Goal: Task Accomplishment & Management: Use online tool/utility

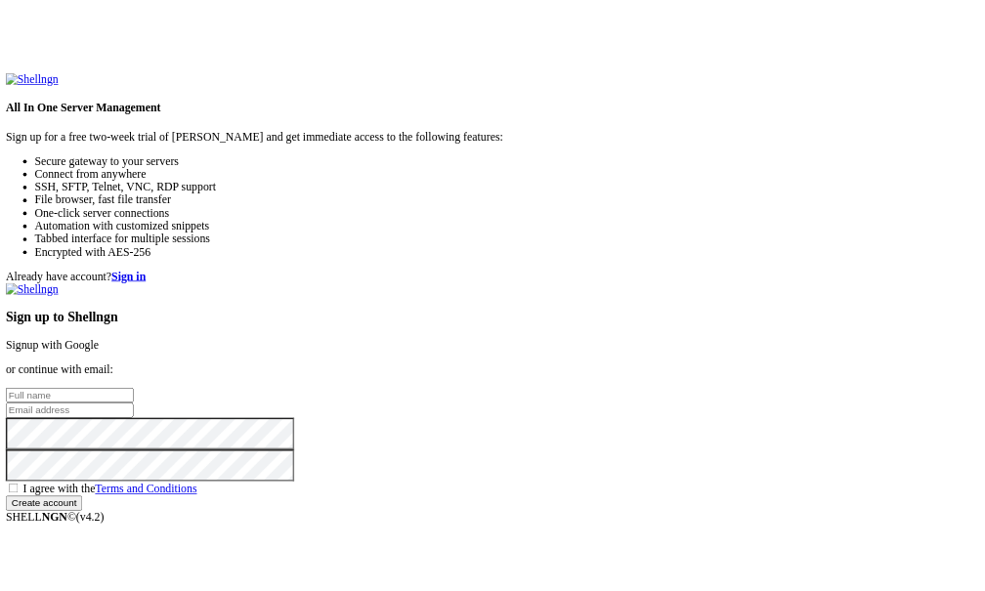
scroll to position [126, 0]
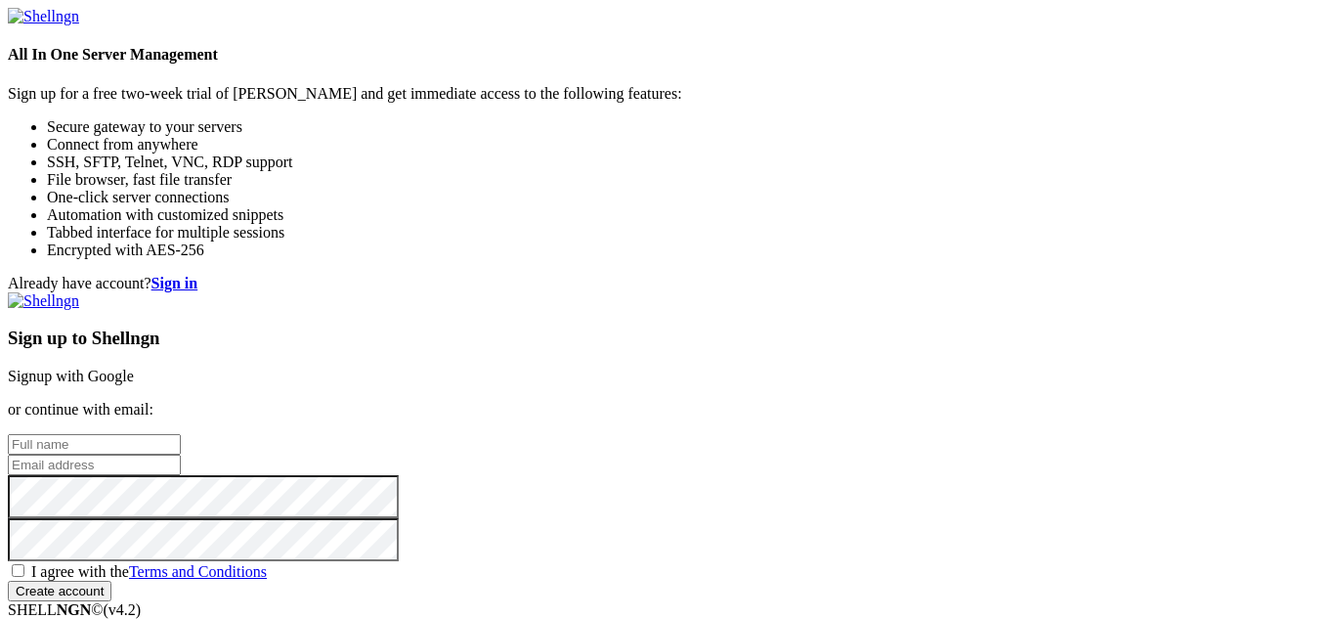
click at [181, 434] on input "text" at bounding box center [94, 444] width 173 height 21
type input "[PERSON_NAME]"
type input "p"
drag, startPoint x: 742, startPoint y: 194, endPoint x: 593, endPoint y: 187, distance: 148.8
click at [593, 275] on div "Already have account? Sign in Sign up to Shellngn Signup with Google or continu…" at bounding box center [668, 438] width 1320 height 327
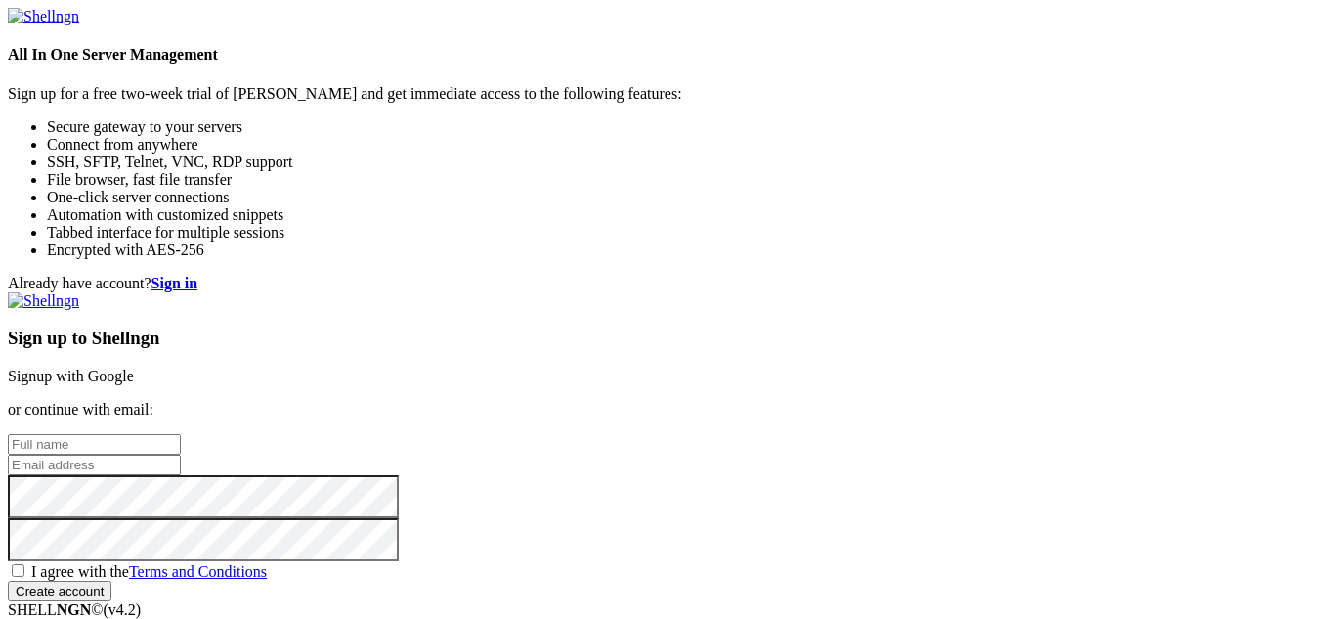
click at [181, 434] on input "text" at bounding box center [94, 444] width 173 height 21
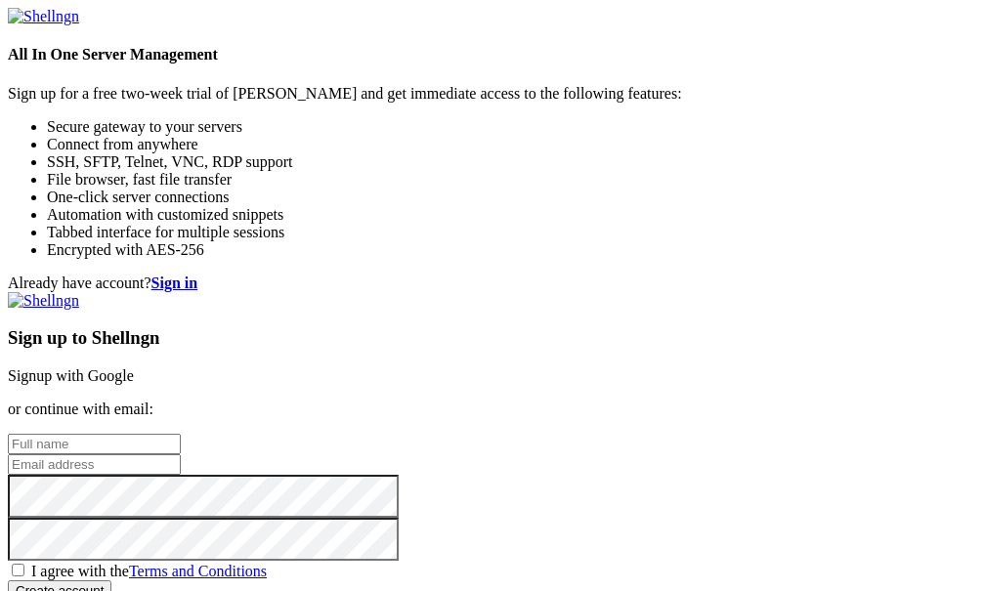
click at [134, 368] on link "Signup with Google" at bounding box center [71, 376] width 126 height 17
click at [181, 434] on input "text" at bounding box center [94, 444] width 173 height 21
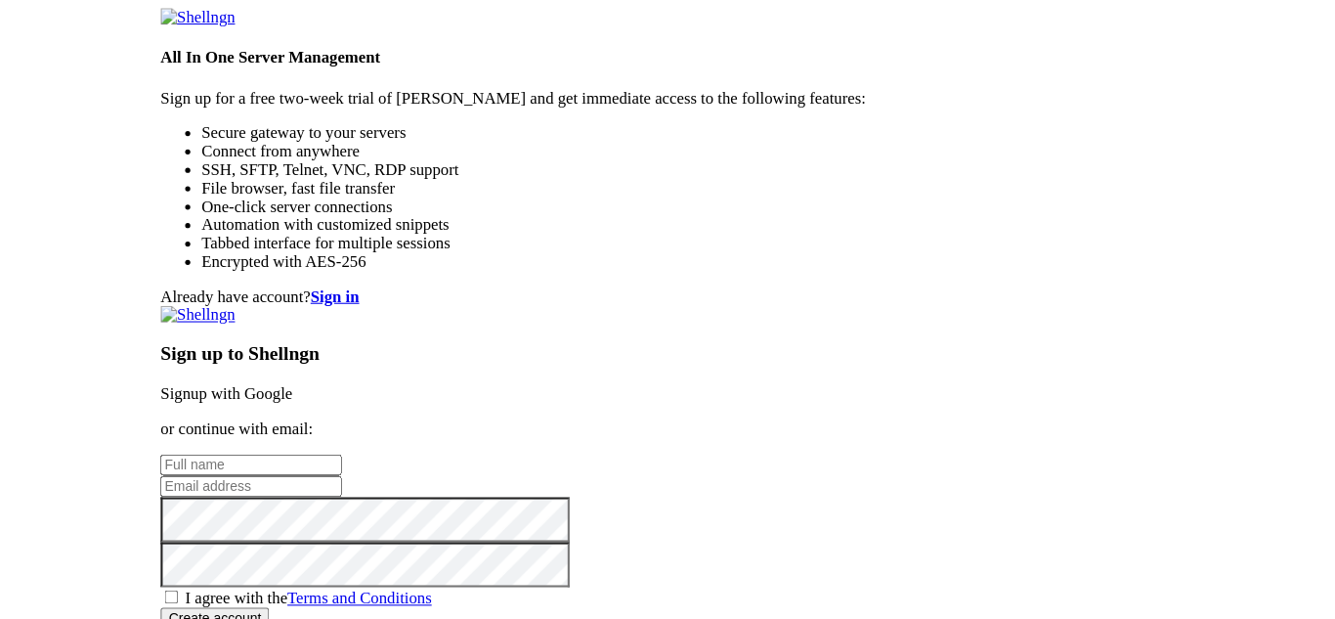
scroll to position [0, 0]
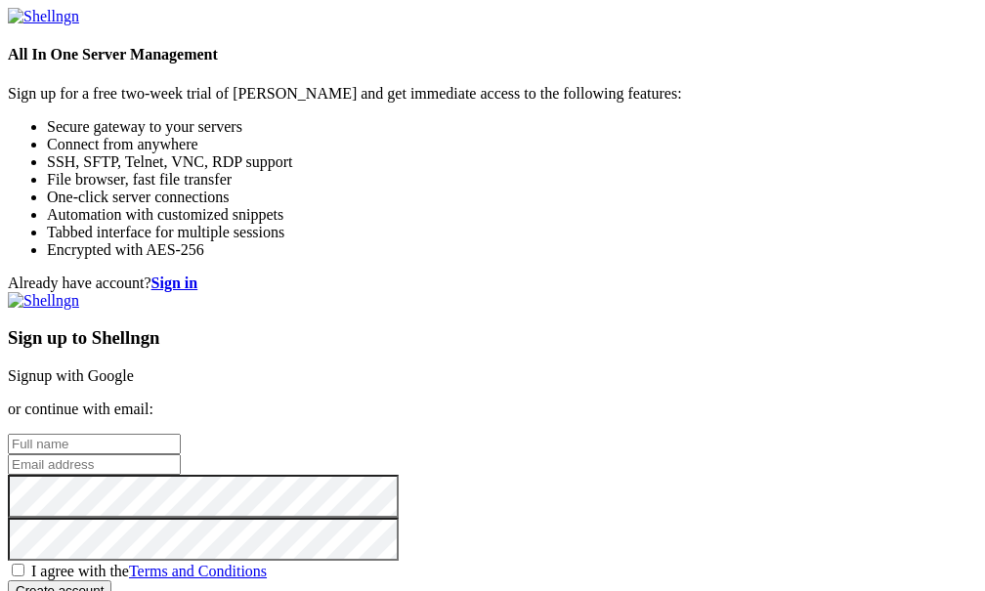
click at [198, 275] on strong "Sign in" at bounding box center [175, 283] width 47 height 17
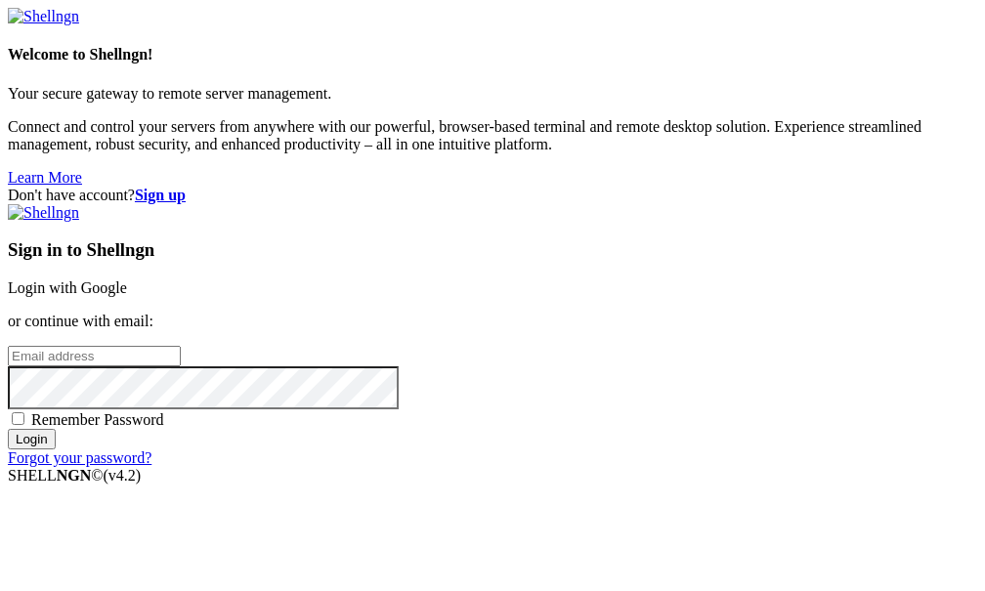
click at [181, 346] on input "email" at bounding box center [94, 356] width 173 height 21
click at [164, 420] on span "Remember Password" at bounding box center [97, 420] width 133 height 17
click at [24, 420] on input "Remember Password" at bounding box center [18, 419] width 13 height 13
click at [164, 420] on span "Remember Password" at bounding box center [97, 420] width 133 height 17
click at [24, 420] on input "Remember Password" at bounding box center [18, 419] width 13 height 13
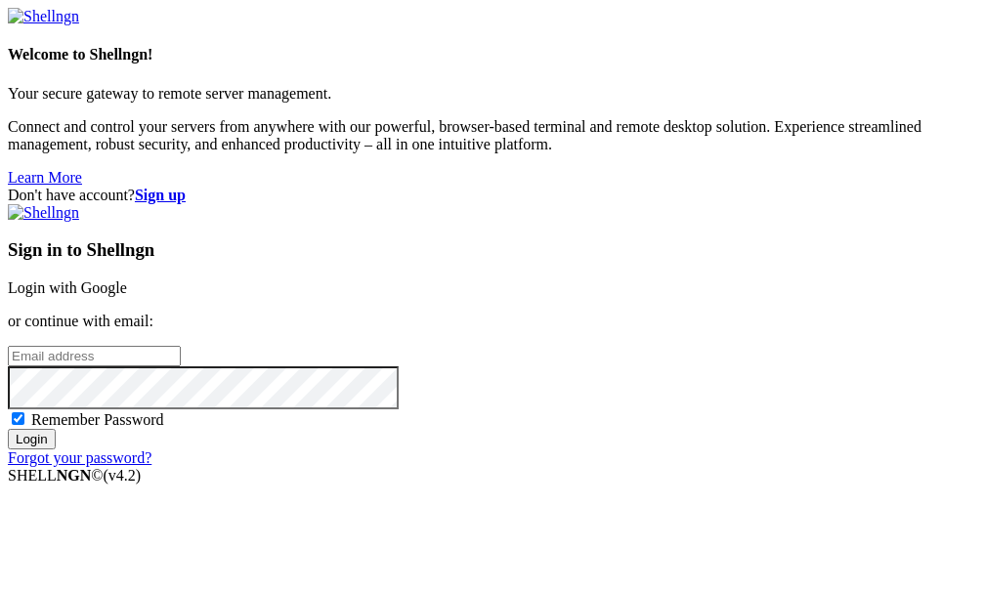
checkbox input "false"
click at [181, 346] on input "email" at bounding box center [94, 356] width 173 height 21
type input "[EMAIL_ADDRESS][DOMAIN_NAME]"
click at [8, 429] on input "Login" at bounding box center [32, 439] width 48 height 21
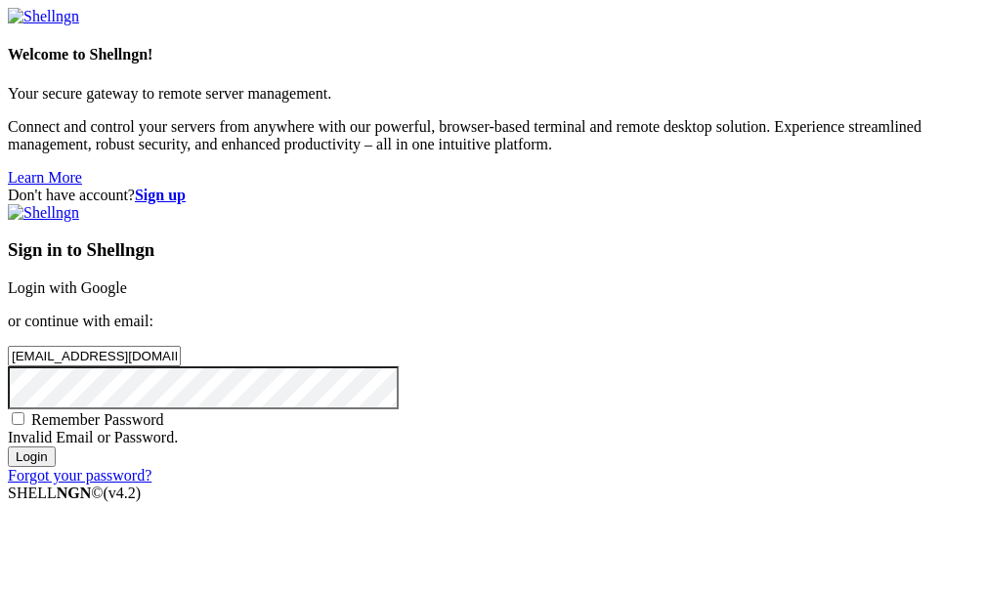
click at [152, 484] on link "Forgot your password?" at bounding box center [80, 475] width 144 height 17
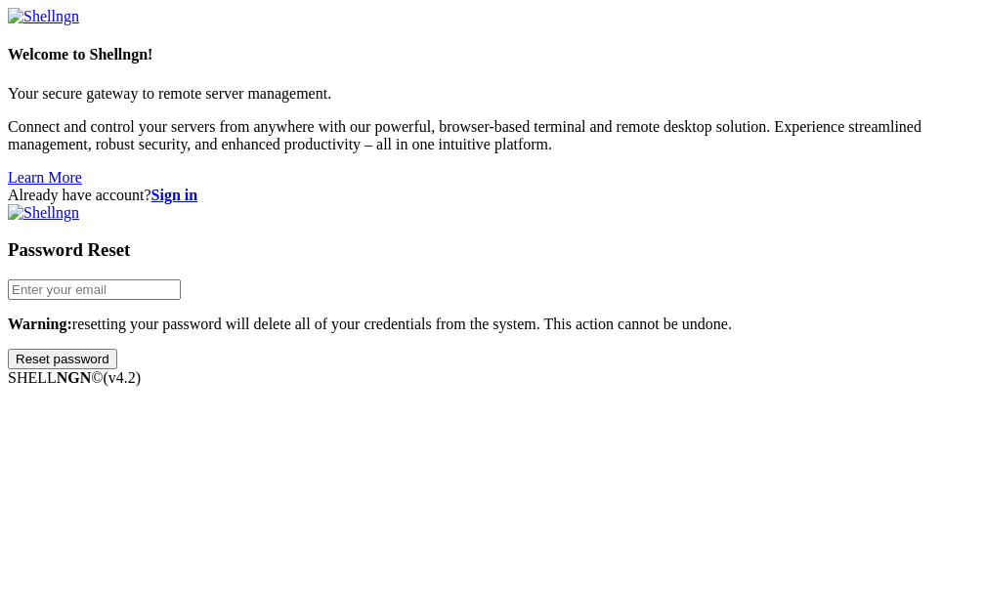
click at [181, 300] on input "email" at bounding box center [94, 290] width 173 height 21
type input "[EMAIL_ADDRESS][DOMAIN_NAME]"
click at [117, 370] on input "Reset password" at bounding box center [62, 359] width 109 height 21
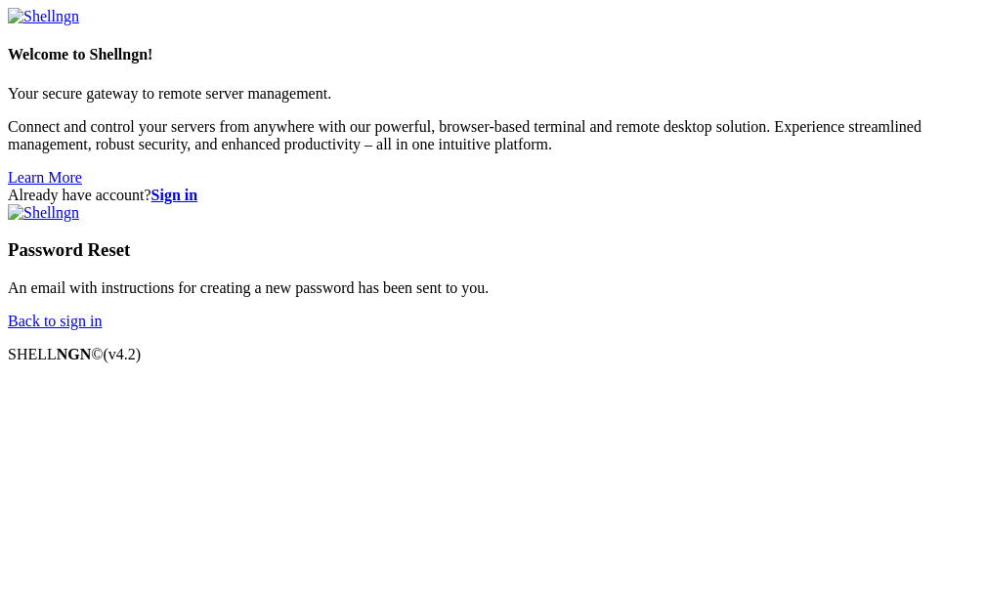
click at [102, 329] on link "Back to sign in" at bounding box center [55, 321] width 94 height 17
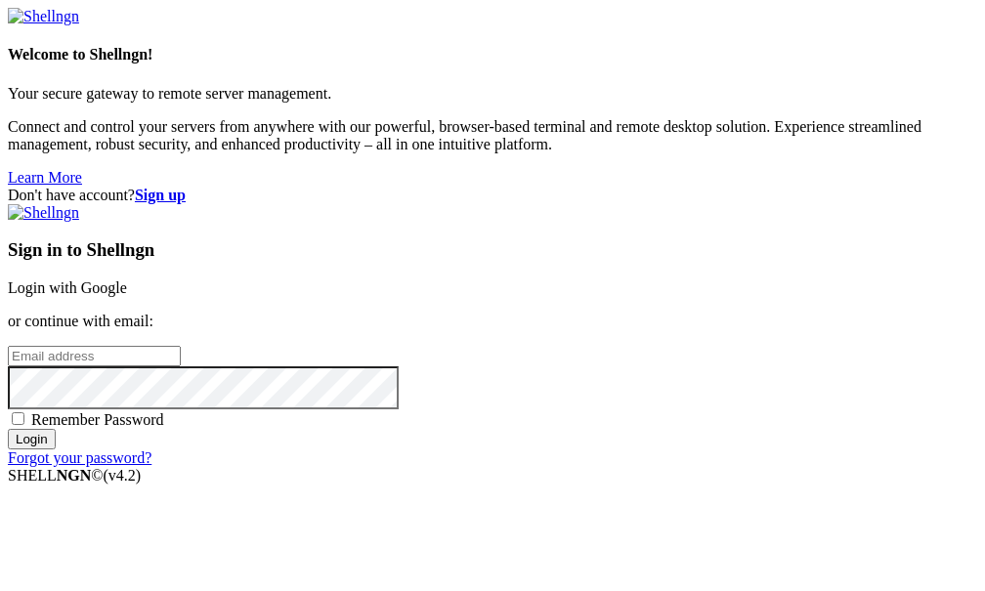
click at [127, 280] on link "Login with Google" at bounding box center [67, 288] width 119 height 17
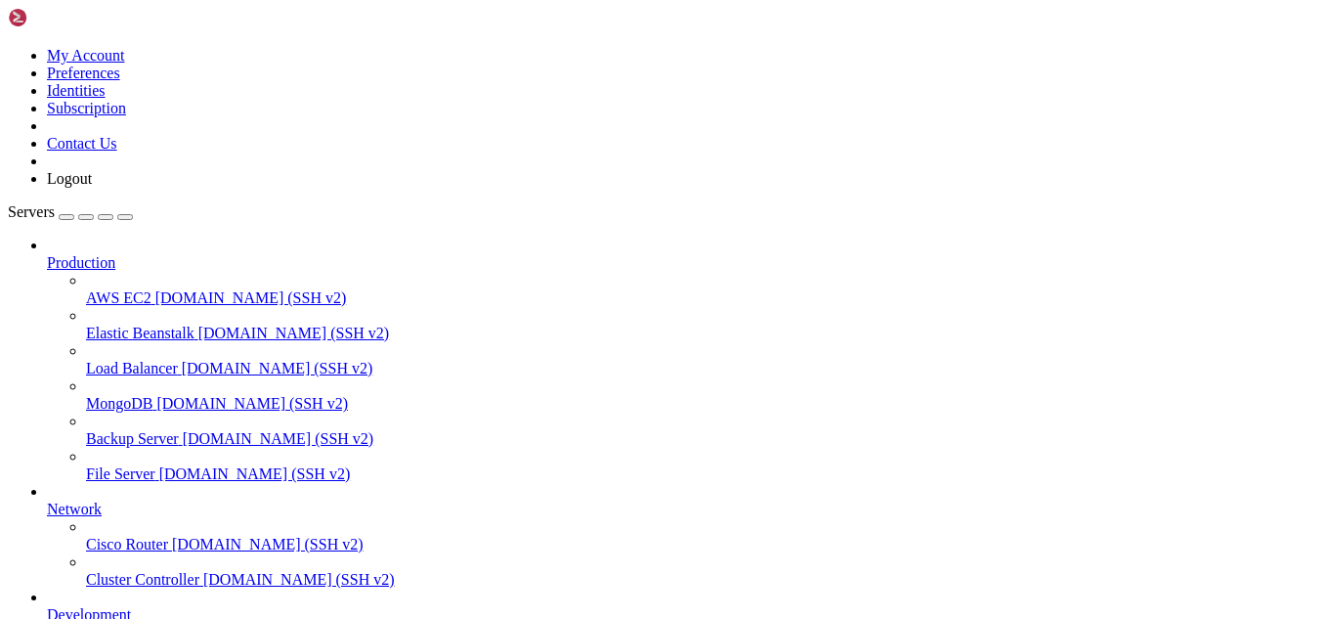
click at [66, 217] on div "button" at bounding box center [66, 217] width 0 height 0
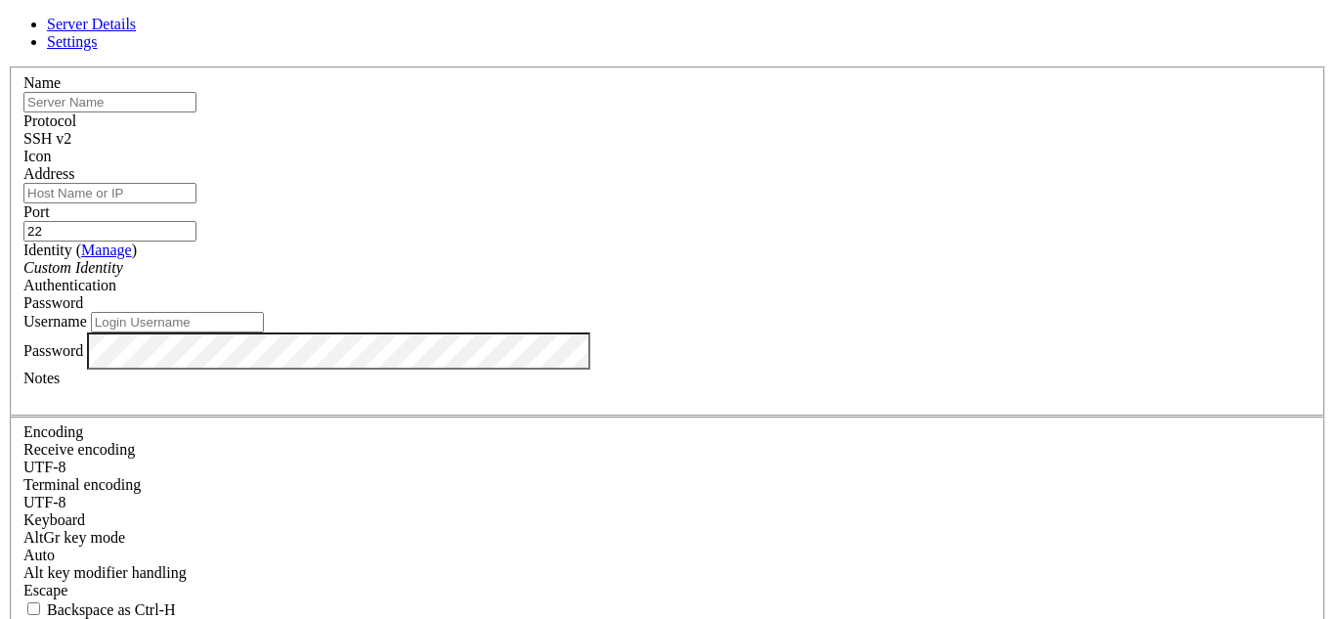
click at [197, 112] on input "text" at bounding box center [109, 102] width 173 height 21
type input "Servidor Nube"
click at [197, 199] on input "Address" at bounding box center [109, 193] width 173 height 21
click at [197, 200] on input "Address" at bounding box center [109, 193] width 173 height 21
paste input "[TECHNICAL_ID]"
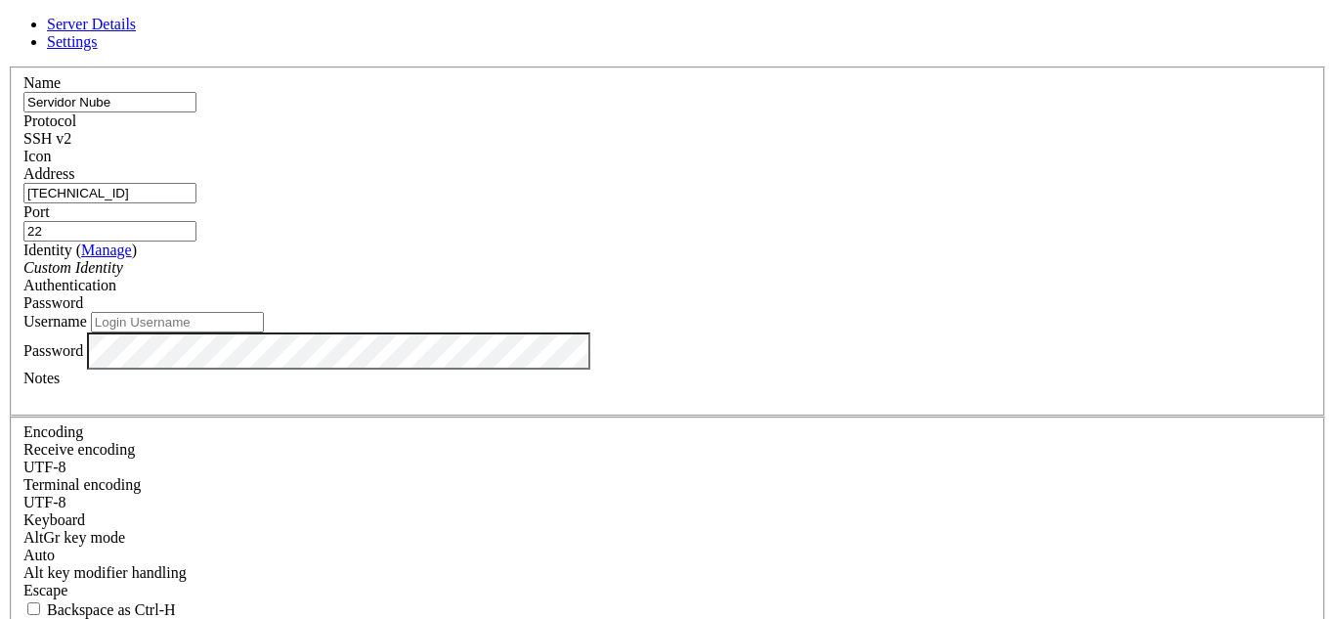
type input "[TECHNICAL_ID]"
drag, startPoint x: 571, startPoint y: 136, endPoint x: 377, endPoint y: 114, distance: 194.8
click at [377, 114] on div "Name Servidor Nube Protocol SSH v2 Icon Address [TECHNICAL_ID] ( Manage )" at bounding box center [668, 425] width 1320 height 719
click at [74, 180] on label "Address" at bounding box center [48, 173] width 51 height 17
click at [197, 183] on input "[TECHNICAL_ID]" at bounding box center [109, 193] width 173 height 21
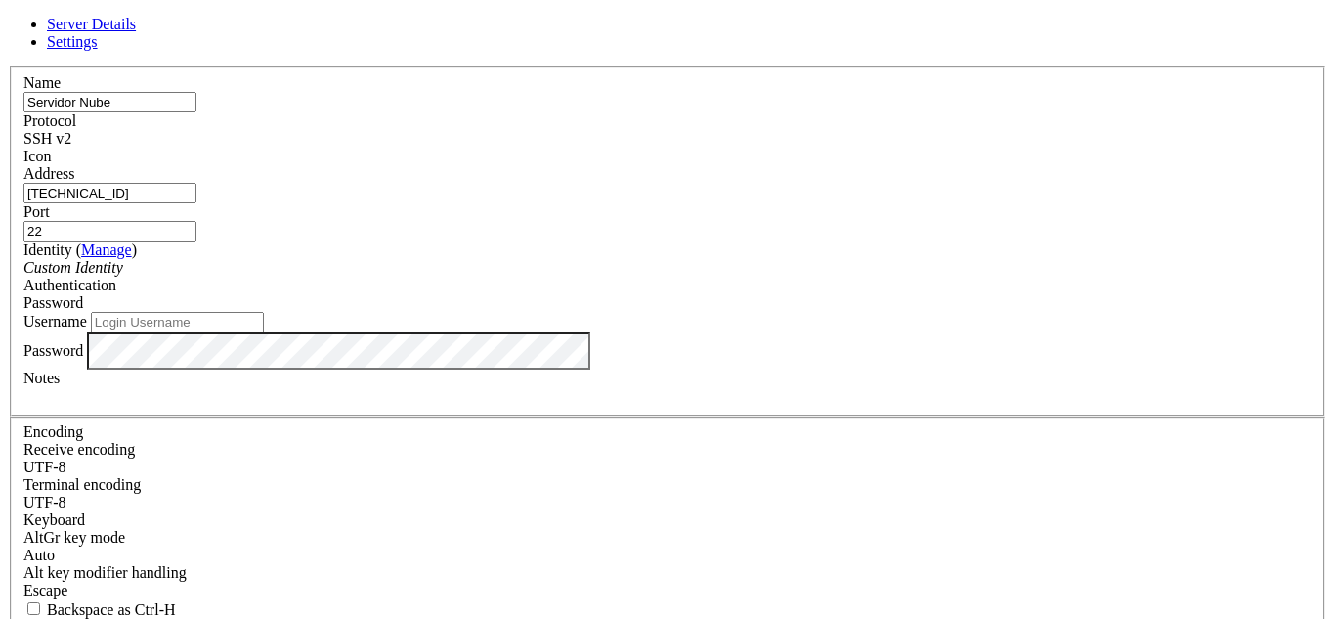
click at [264, 332] on input "Username" at bounding box center [177, 322] width 173 height 21
drag, startPoint x: 526, startPoint y: 213, endPoint x: 351, endPoint y: 189, distance: 176.7
click at [351, 189] on div "Server Details Settings Name Servidor Nube Protocol SSH v2 Icon" at bounding box center [668, 420] width 1320 height 808
click at [264, 332] on input "Username" at bounding box center [177, 322] width 173 height 21
type input "azureprofe"
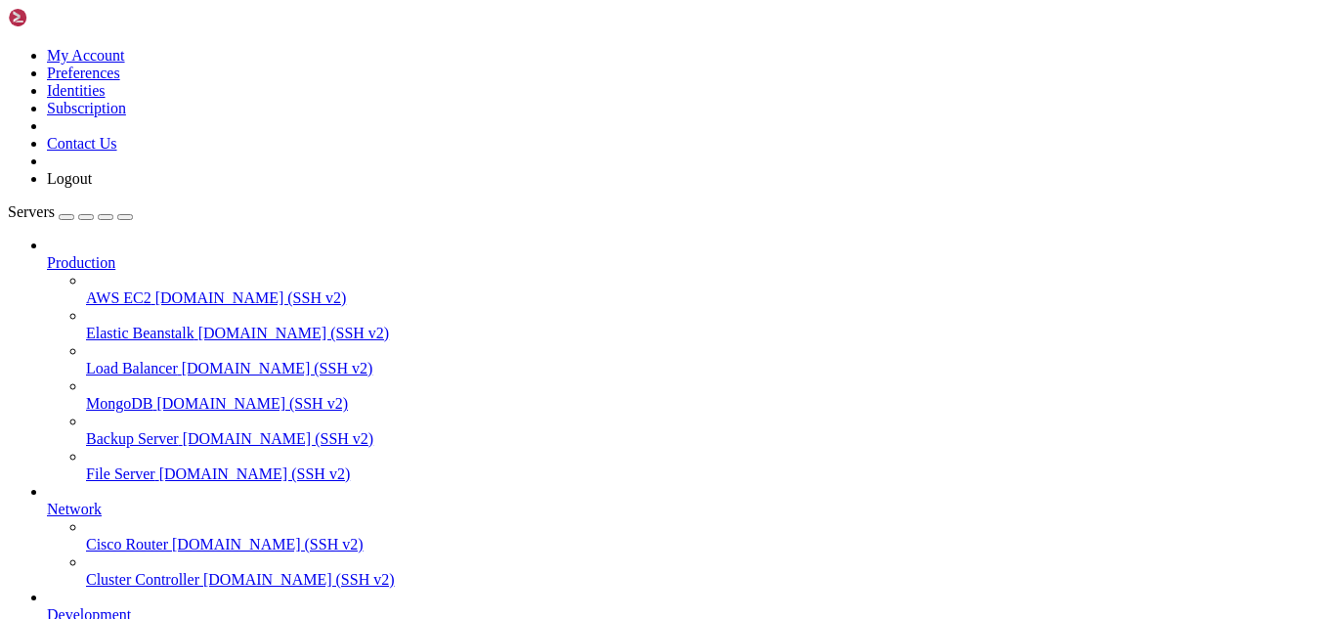
scroll to position [170, 0]
click at [8, 47] on icon at bounding box center [8, 47] width 0 height 0
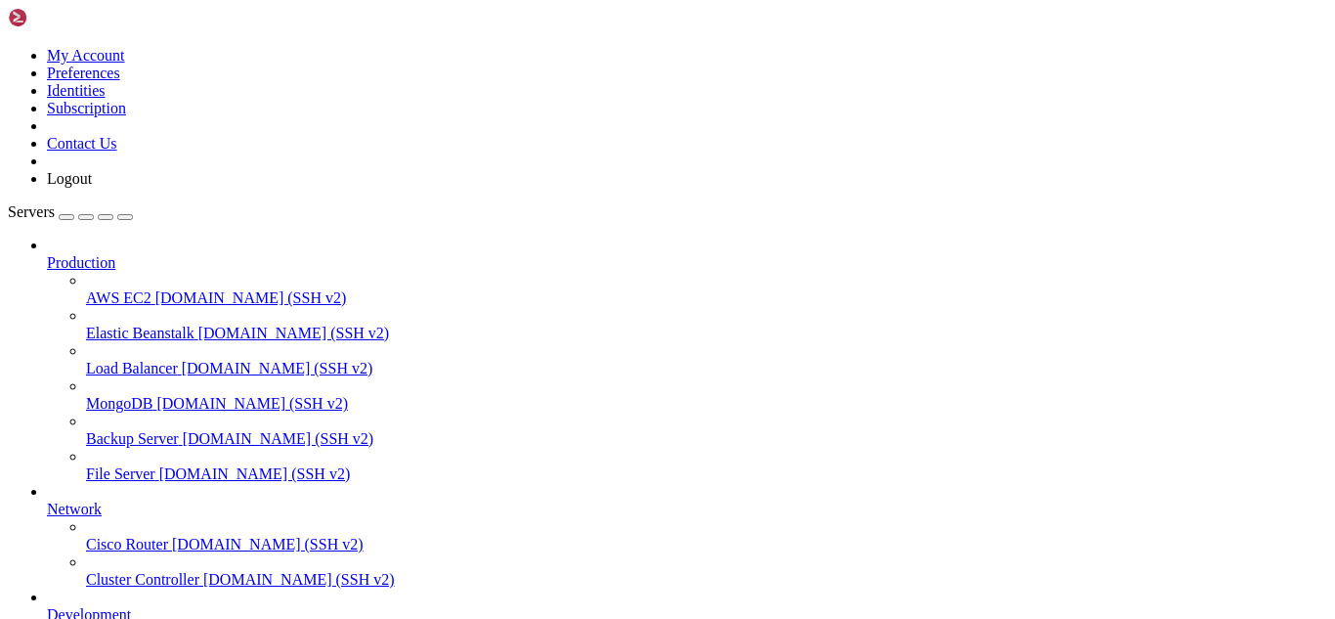
click at [92, 187] on link "Logout" at bounding box center [69, 178] width 45 height 17
